Goal: Task Accomplishment & Management: Use online tool/utility

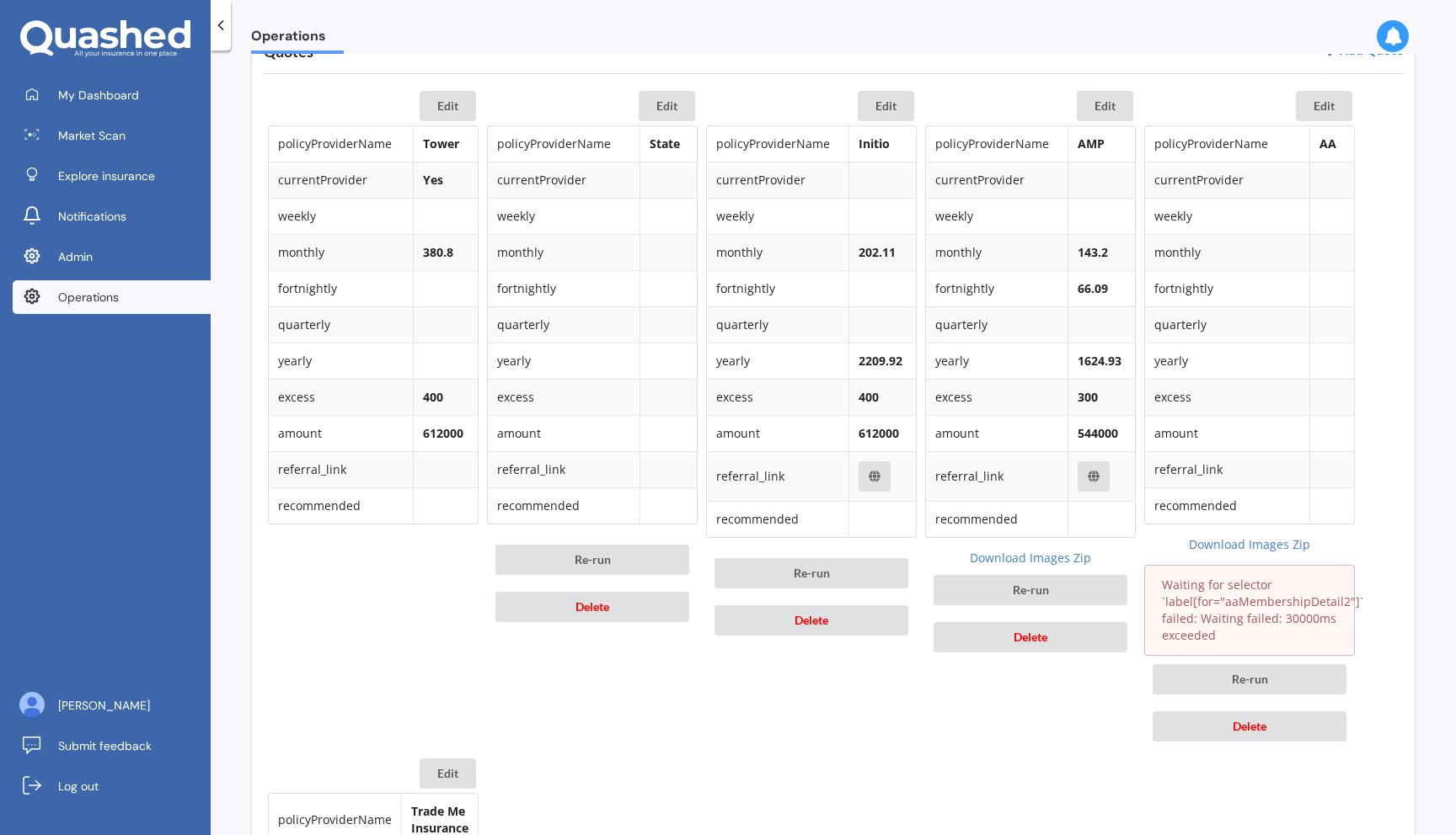
scroll to position [810, 0]
click at [1260, 720] on span "Delete" at bounding box center [1249, 725] width 34 height 15
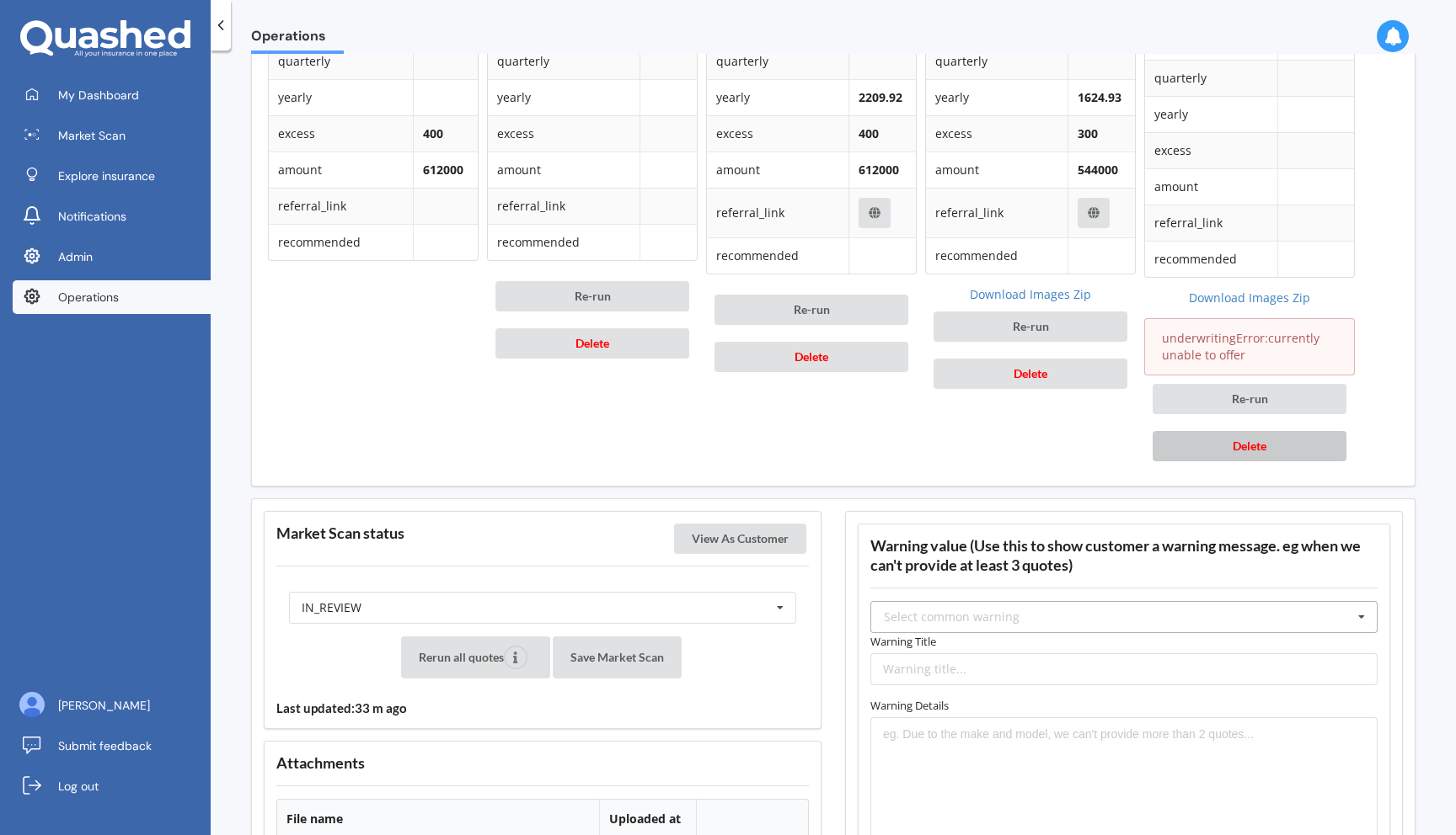
scroll to position [1074, 0]
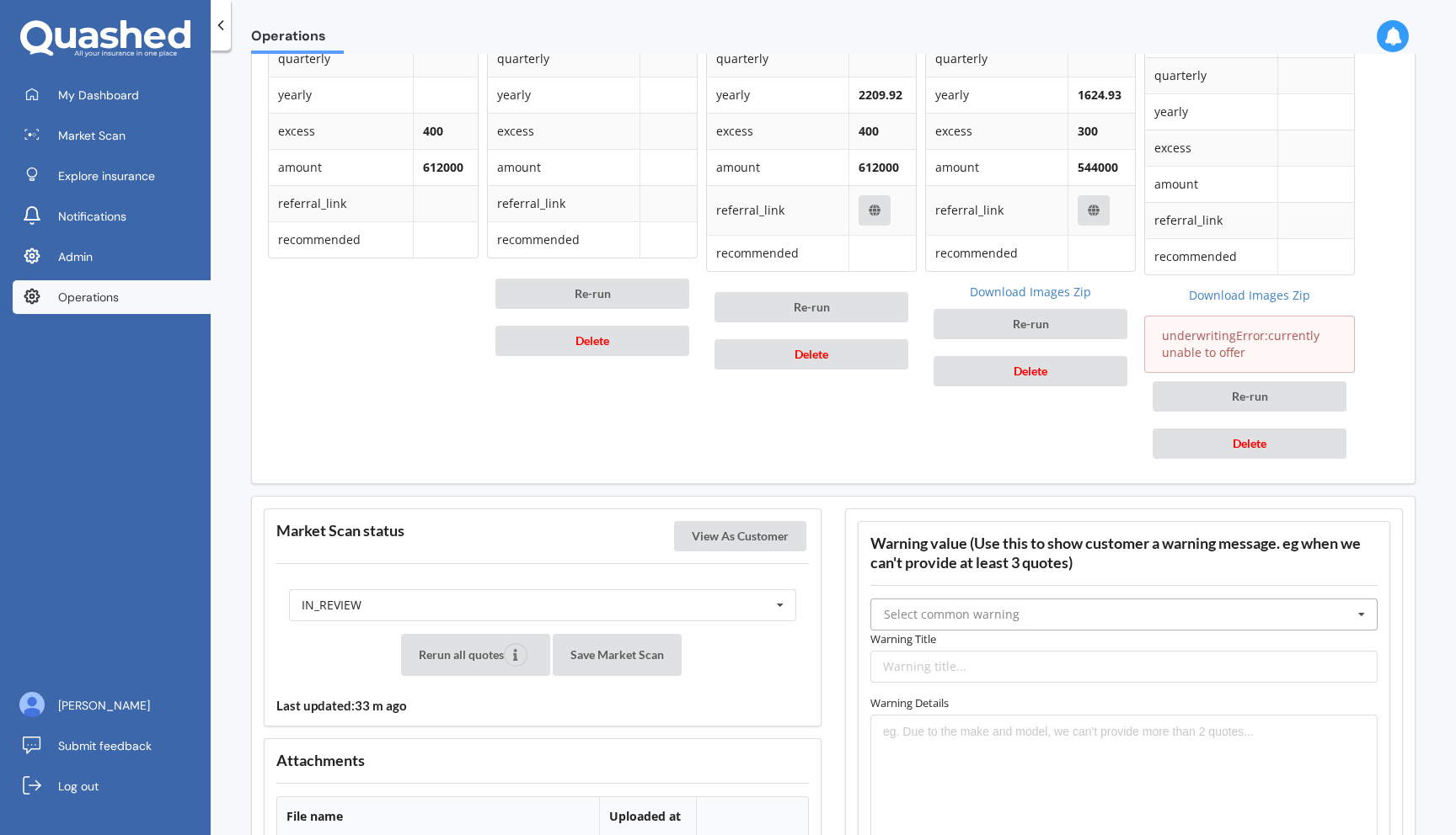
click at [981, 605] on input "text" at bounding box center [1125, 614] width 506 height 30
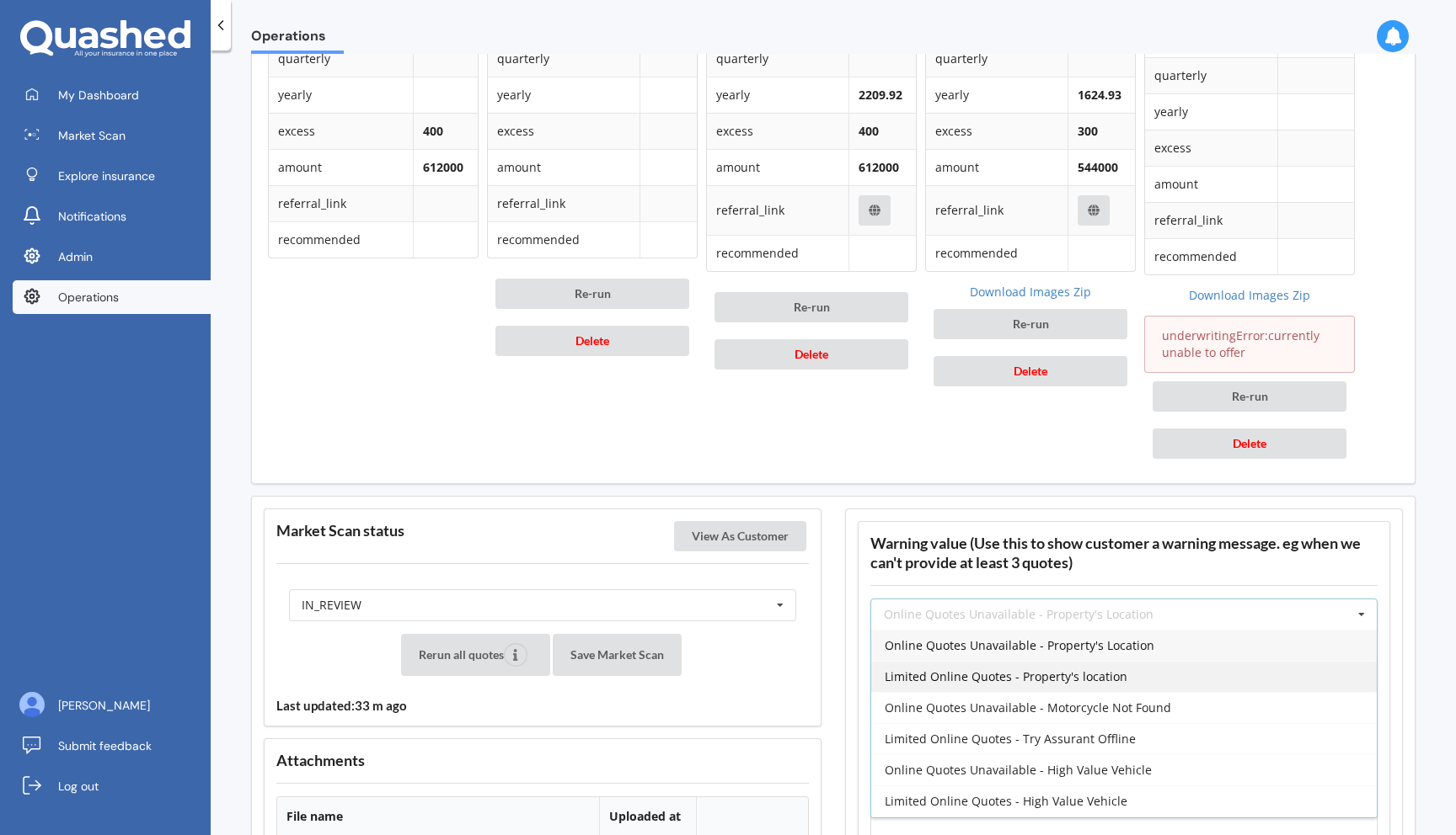
click at [972, 669] on span "Limited Online Quotes - Property's location" at bounding box center [1005, 676] width 242 height 16
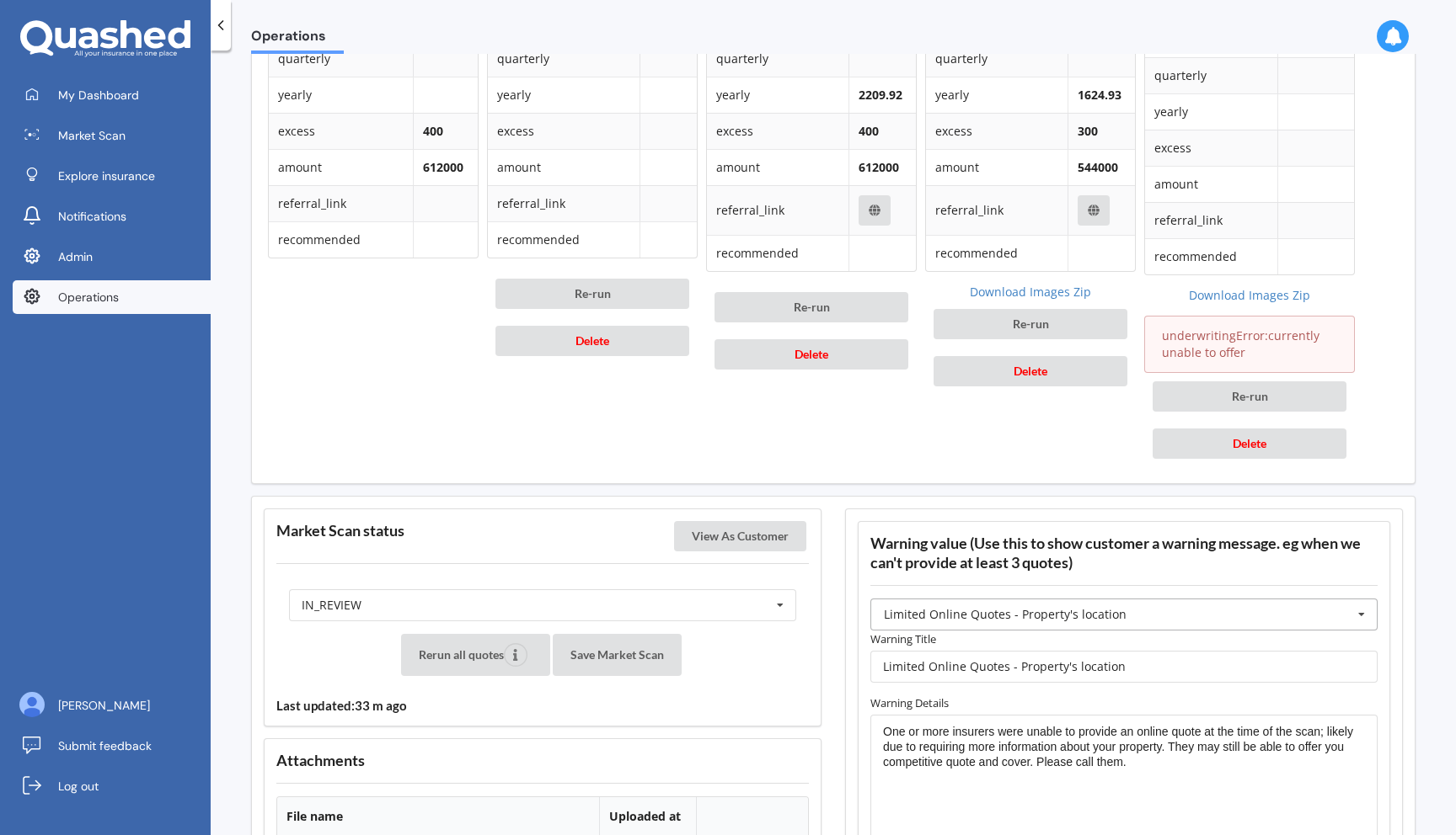
type input "Limited Online Quotes - Property's location"
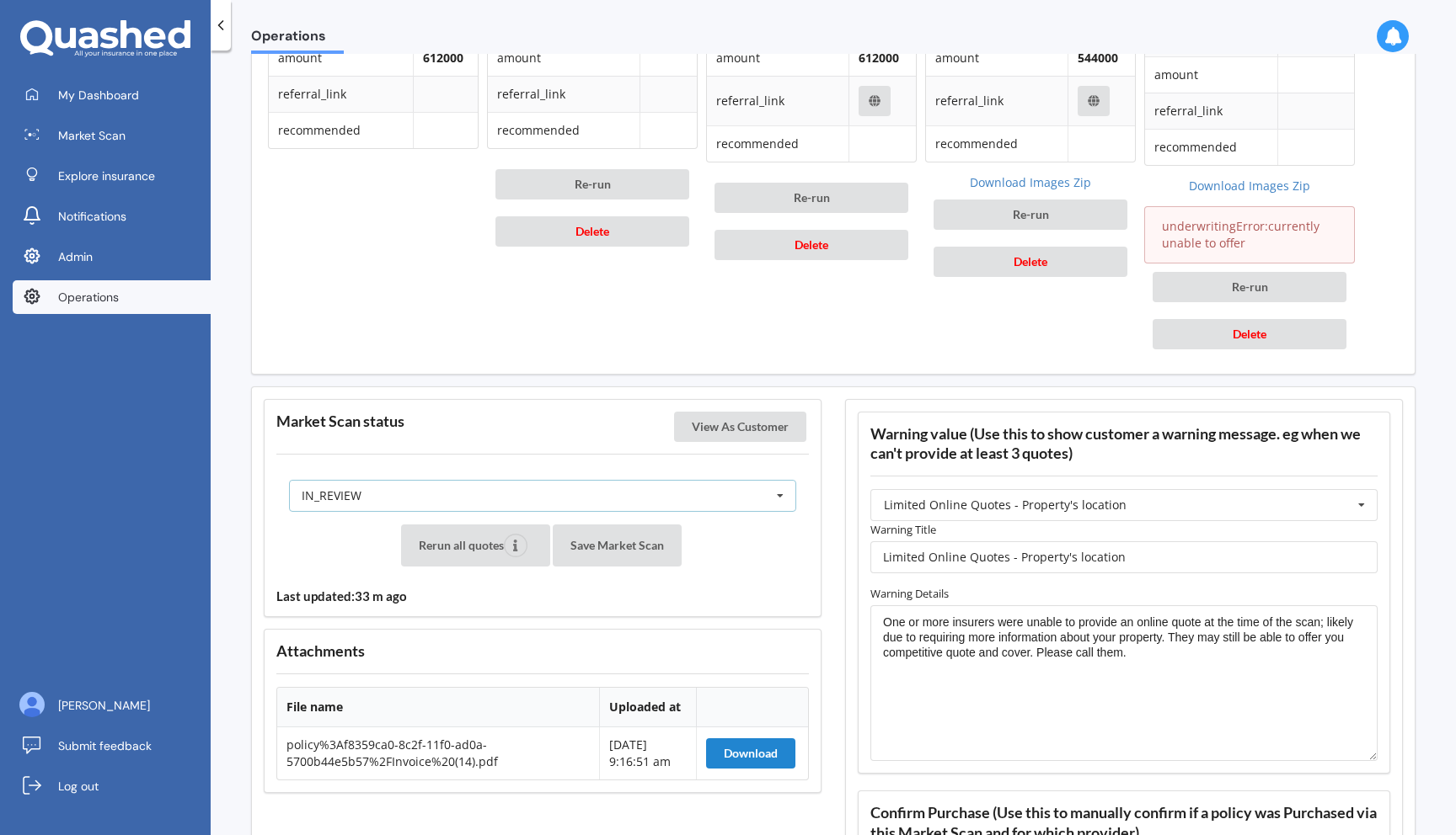
click at [625, 506] on div "IN_REVIEW READY PENDING VIEWED ABANDONED IN_REVIEW" at bounding box center [543, 495] width 507 height 32
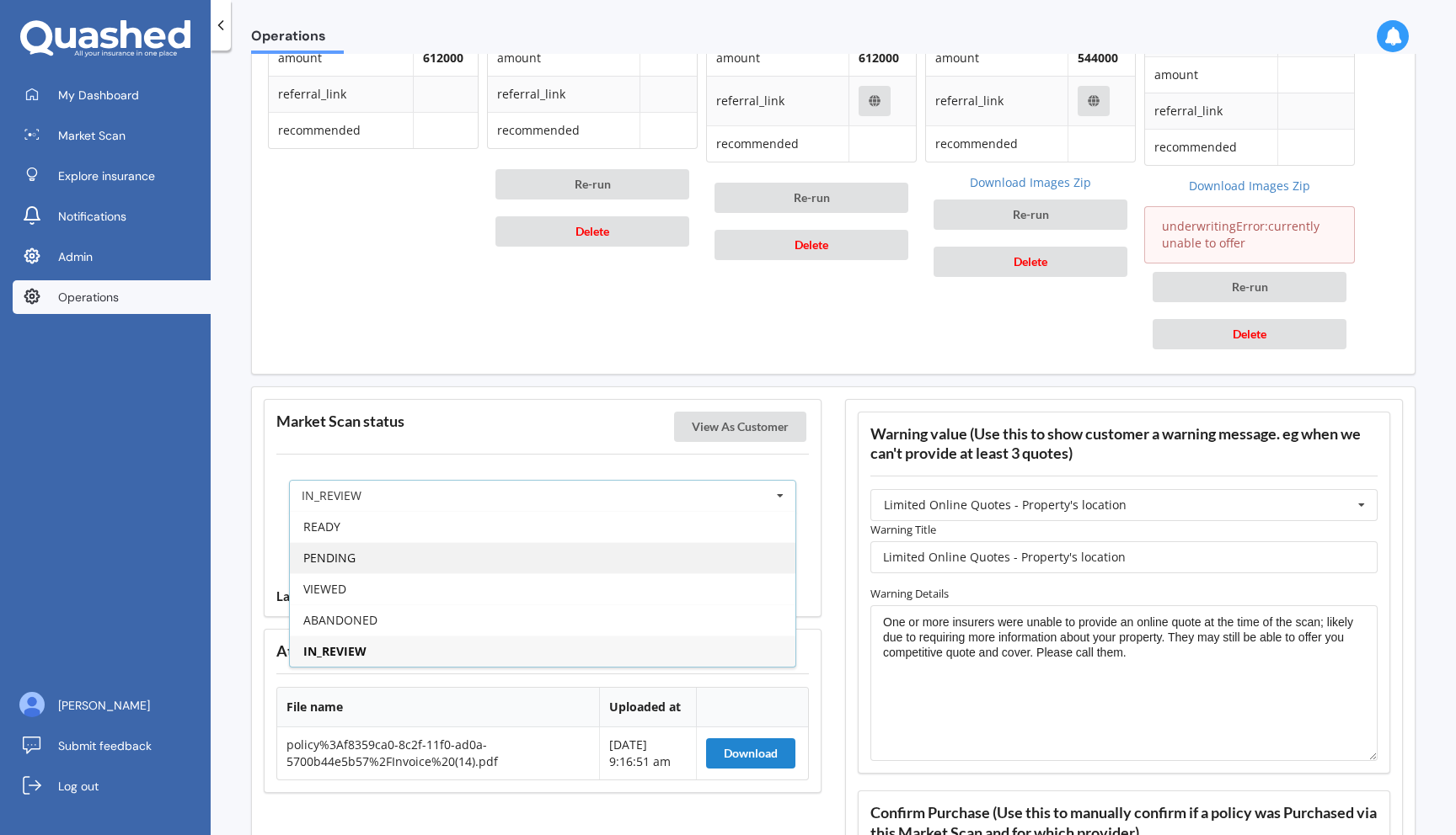
click at [584, 553] on div "PENDING" at bounding box center [543, 558] width 506 height 31
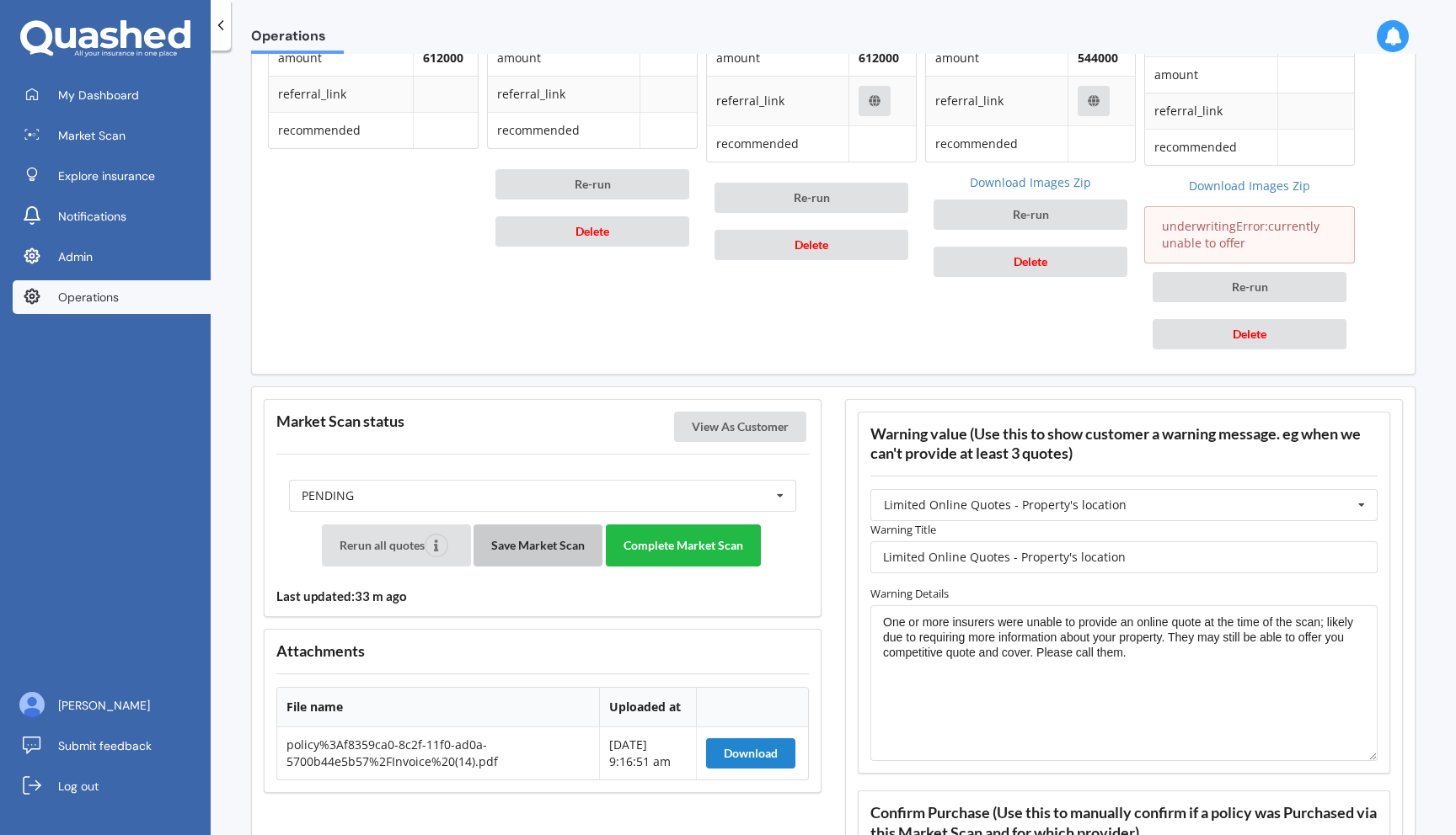
click at [511, 551] on button "Save Market Scan" at bounding box center [538, 546] width 129 height 42
click at [722, 545] on button "Complete Market Scan" at bounding box center [683, 546] width 155 height 42
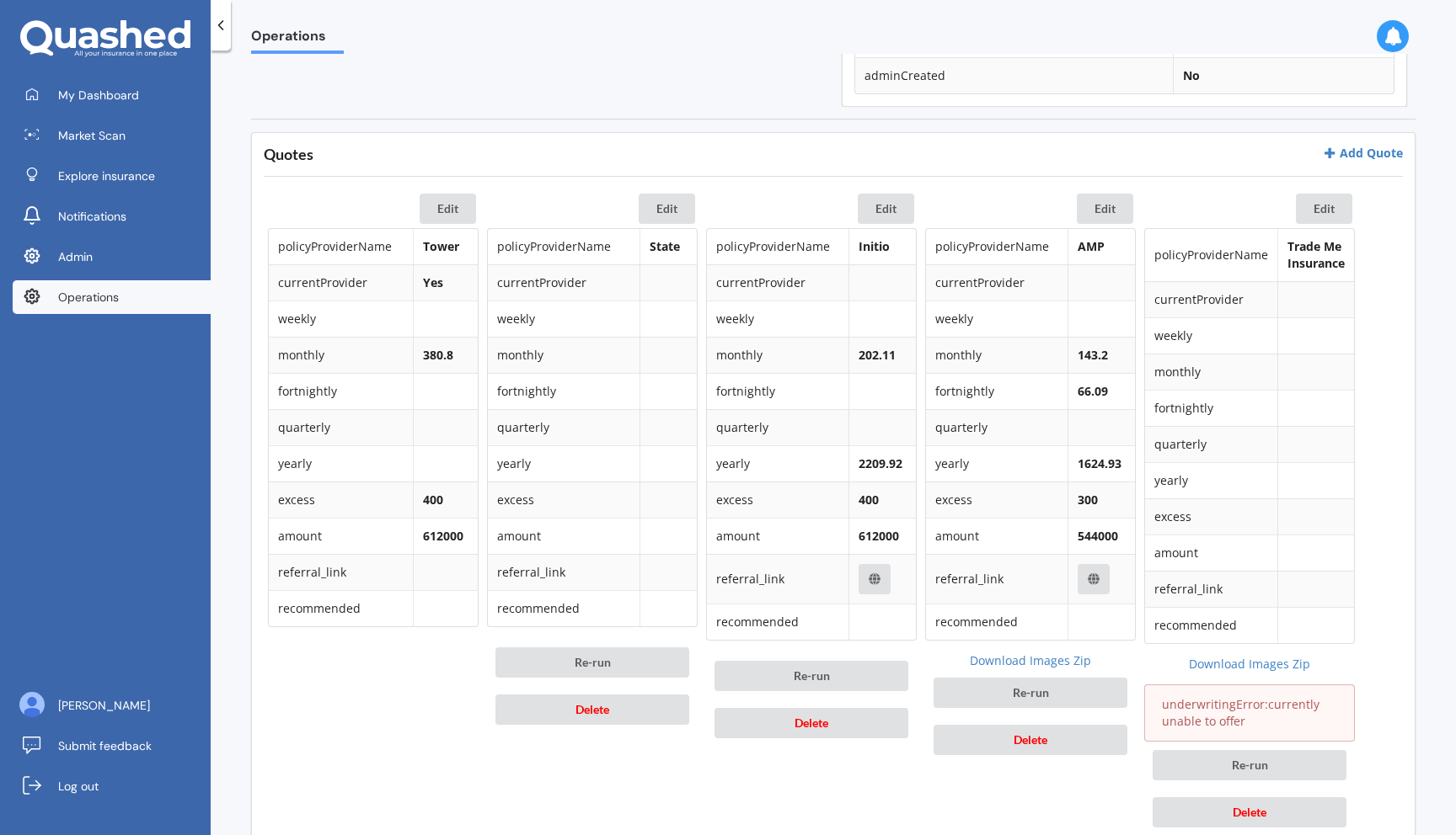
scroll to position [693, 0]
